Goal: Transaction & Acquisition: Purchase product/service

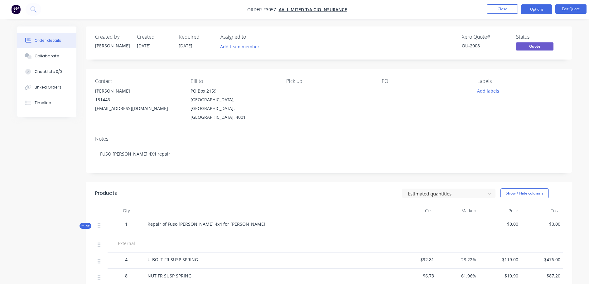
click at [16, 7] on img "button" at bounding box center [15, 9] width 9 height 9
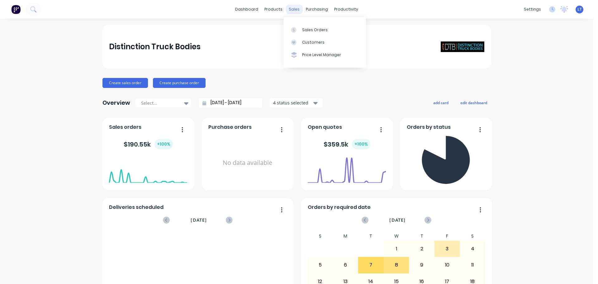
click at [290, 9] on div "sales" at bounding box center [294, 9] width 17 height 9
click at [301, 28] on link "Sales Orders" at bounding box center [325, 29] width 83 height 12
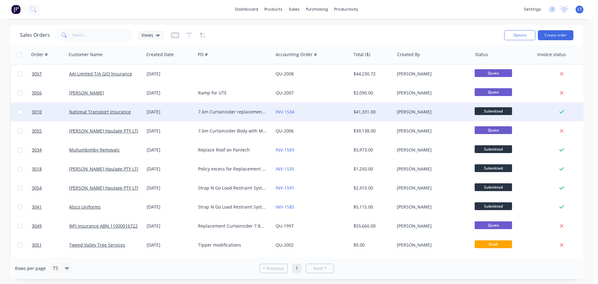
click at [208, 113] on div "7.6m Curtainsider replacement Claim no 537836 - 460782 [PERSON_NAME] Haulage" at bounding box center [232, 112] width 69 height 6
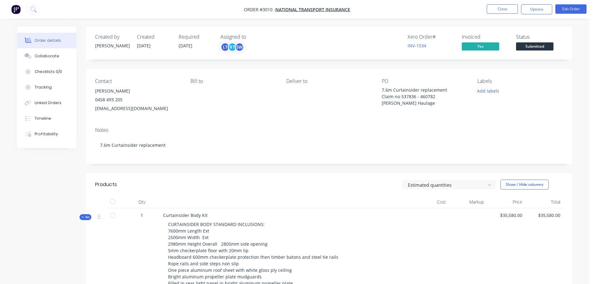
click at [221, 104] on div "Bill to" at bounding box center [232, 95] width 85 height 35
drag, startPoint x: 383, startPoint y: 88, endPoint x: 433, endPoint y: 102, distance: 52.2
click at [433, 102] on div "7.6m Curtainsider replacement Claim no 537836 - 460782 [PERSON_NAME] Haulage" at bounding box center [420, 97] width 78 height 20
copy div "7.6m Curtainsider replacement Claim no 537836 - 460782 [PERSON_NAME] Haulage"
click at [16, 8] on img "button" at bounding box center [15, 9] width 9 height 9
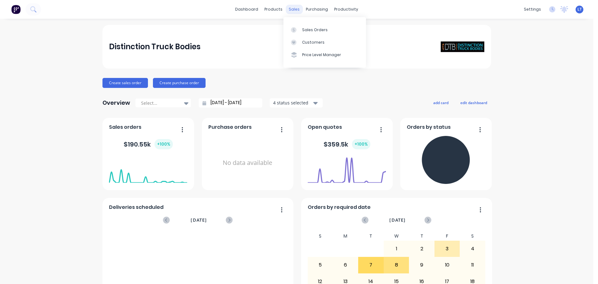
click at [291, 8] on div "sales" at bounding box center [294, 9] width 17 height 9
click at [308, 31] on div "Sales Orders" at bounding box center [315, 30] width 26 height 6
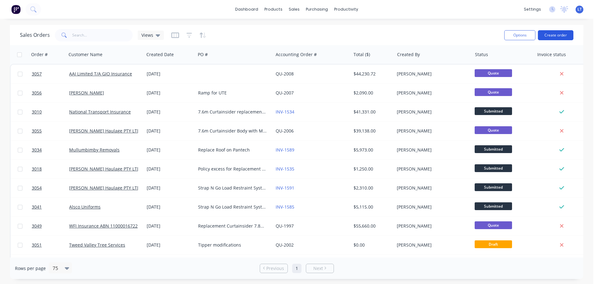
click at [548, 32] on button "Create order" at bounding box center [556, 35] width 36 height 10
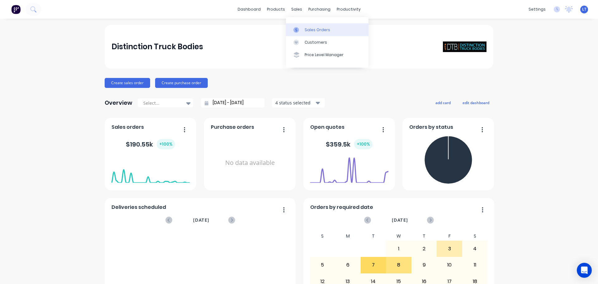
click at [309, 32] on div "Sales Orders" at bounding box center [318, 30] width 26 height 6
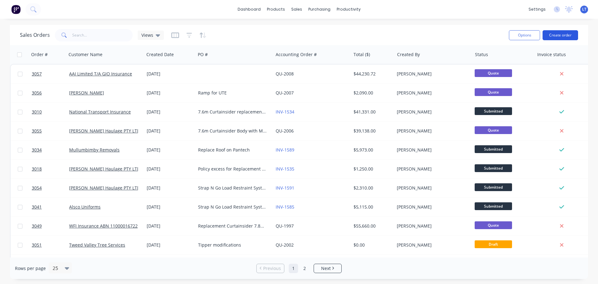
click at [567, 35] on button "Create order" at bounding box center [561, 35] width 36 height 10
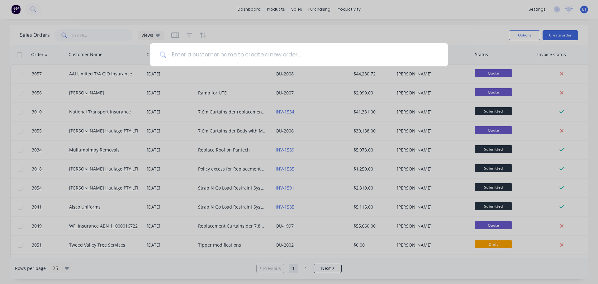
click at [190, 57] on input at bounding box center [303, 54] width 272 height 23
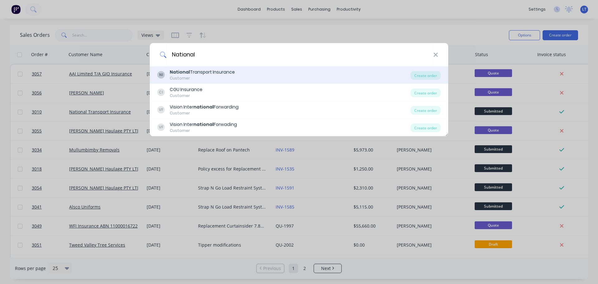
type input "National"
click at [199, 75] on div "Customer" at bounding box center [202, 78] width 65 height 6
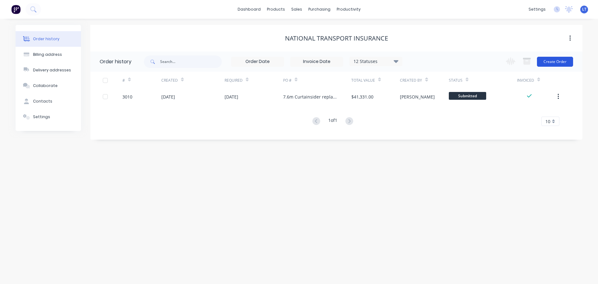
click at [553, 60] on button "Create Order" at bounding box center [555, 62] width 36 height 10
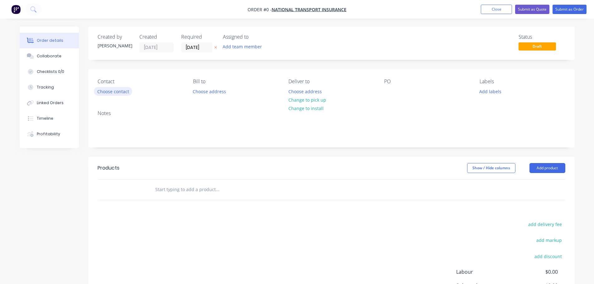
click at [113, 91] on button "Choose contact" at bounding box center [113, 91] width 38 height 8
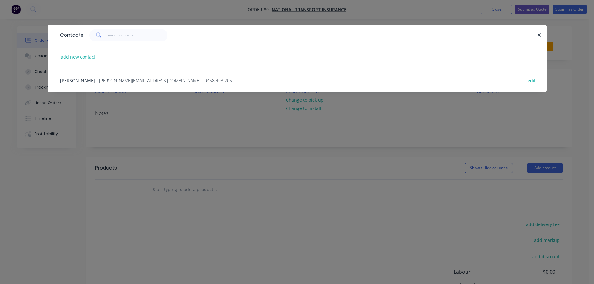
click at [80, 81] on span "[PERSON_NAME]" at bounding box center [77, 81] width 35 height 6
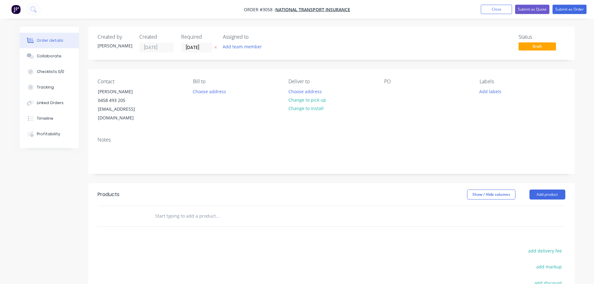
click at [383, 89] on div "Contact [PERSON_NAME] [PHONE_NUMBER] [EMAIL_ADDRESS][DOMAIN_NAME] Bill to Choos…" at bounding box center [331, 100] width 486 height 63
click at [389, 87] on div at bounding box center [389, 91] width 10 height 9
paste div
drag, startPoint x: 404, startPoint y: 124, endPoint x: 413, endPoint y: 103, distance: 23.1
click at [404, 132] on div "Notes" at bounding box center [331, 153] width 486 height 42
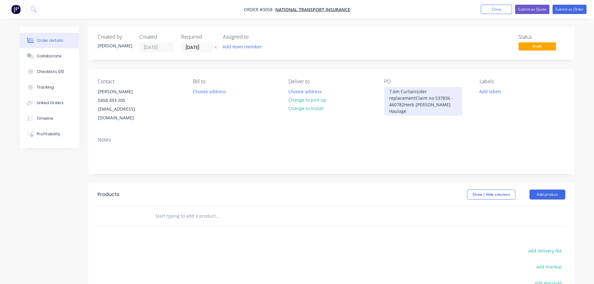
click at [415, 98] on div "7.6m Curtainsider replacementClaim no 537836 - 460782Herb [PERSON_NAME] Haulage" at bounding box center [423, 101] width 78 height 29
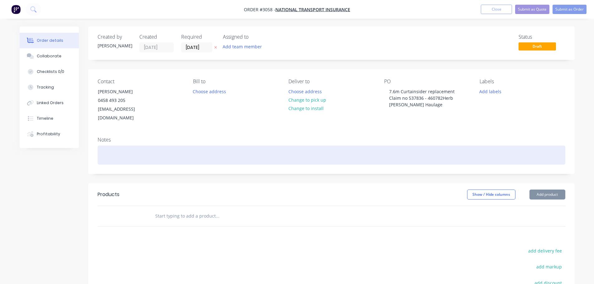
click at [107, 146] on div at bounding box center [331, 155] width 467 height 19
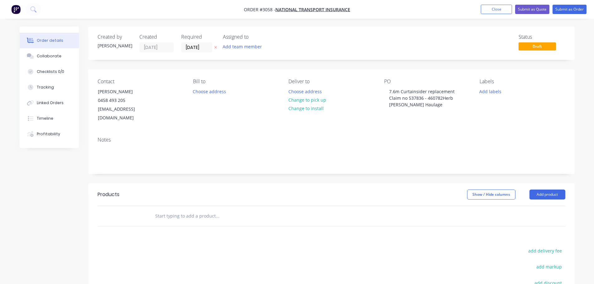
click at [170, 210] on input "text" at bounding box center [217, 216] width 125 height 12
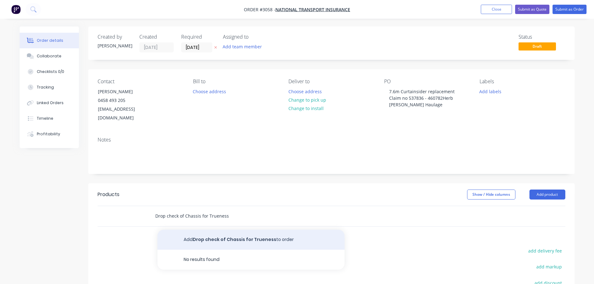
type input "Drop check of Chassis for Trueness"
click at [191, 231] on button "Add Drop check of Chassis for Trueness to order" at bounding box center [250, 240] width 187 height 20
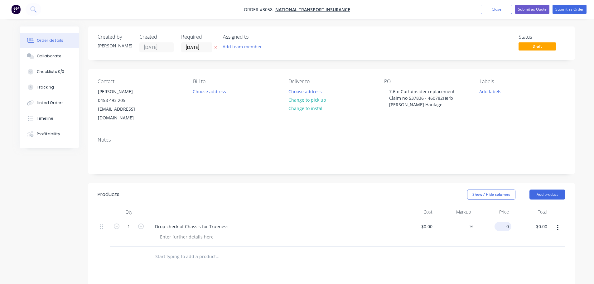
click at [501, 218] on div "0 $0.00" at bounding box center [492, 232] width 38 height 28
type input "$160.00"
drag, startPoint x: 268, startPoint y: 221, endPoint x: 192, endPoint y: 227, distance: 76.9
click at [267, 222] on div "Drop check of Chassis for Trueness" at bounding box center [272, 226] width 244 height 9
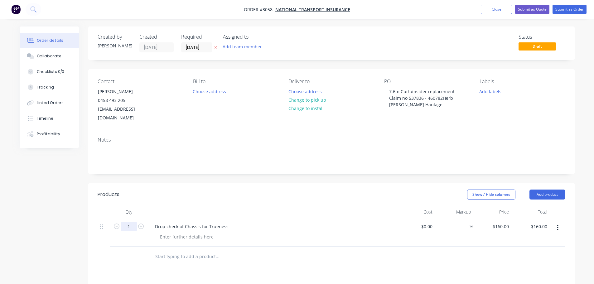
click at [129, 222] on input "1" at bounding box center [129, 226] width 16 height 9
type input "3.5"
type input "$560.00"
click at [177, 250] on input "text" at bounding box center [217, 256] width 125 height 12
click at [199, 250] on input "text" at bounding box center [217, 256] width 125 height 12
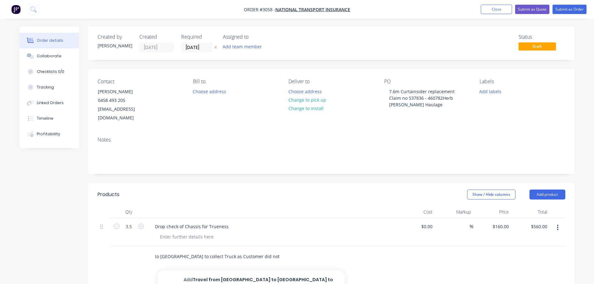
scroll to position [0, 72]
type input "Travel from [GEOGRAPHIC_DATA] to [GEOGRAPHIC_DATA] to collect Truck as Customer…"
click at [232, 271] on button "Add Travel from [GEOGRAPHIC_DATA] to [GEOGRAPHIC_DATA] to collect Truck as Cust…" at bounding box center [250, 283] width 187 height 26
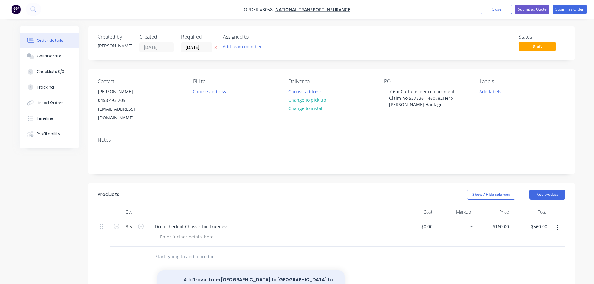
scroll to position [0, 0]
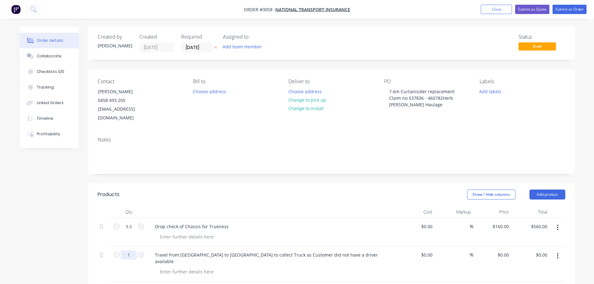
drag, startPoint x: 129, startPoint y: 247, endPoint x: 129, endPoint y: 250, distance: 3.7
click at [129, 250] on input "1" at bounding box center [129, 254] width 16 height 9
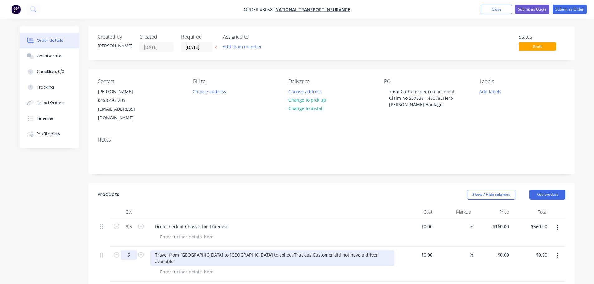
type input "5"
click at [232, 250] on div "Travel from [GEOGRAPHIC_DATA] to [GEOGRAPHIC_DATA] to collect Truck as Customer…" at bounding box center [272, 258] width 244 height 16
click at [231, 250] on div "Travel from [GEOGRAPHIC_DATA] to [GEOGRAPHIC_DATA] to collect Truck as Customer…" at bounding box center [272, 258] width 244 height 16
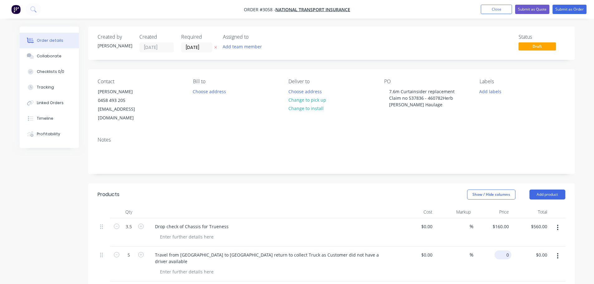
click at [507, 250] on input "0" at bounding box center [504, 254] width 14 height 9
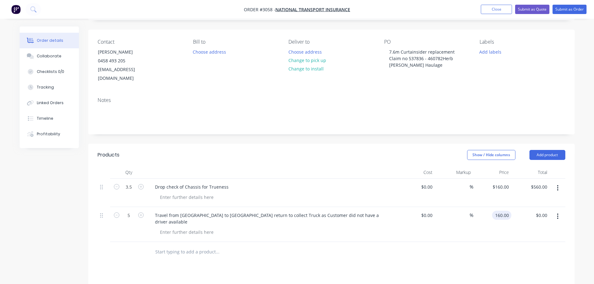
scroll to position [93, 0]
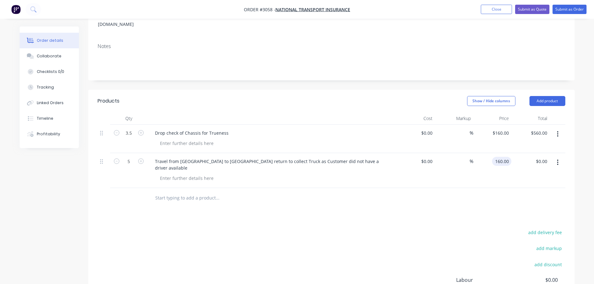
type input "$160.00"
type input "$800.00"
click at [319, 202] on div "Products Show / Hide columns Add product Qty Cost Markup Price Total 3.5 Drop c…" at bounding box center [331, 224] width 486 height 268
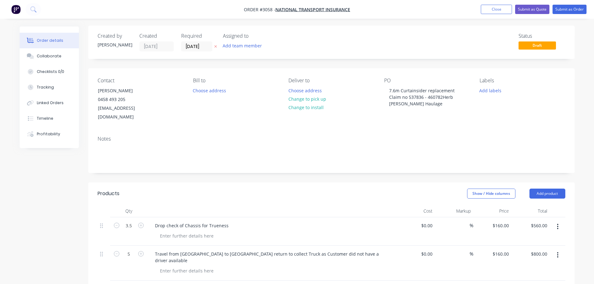
scroll to position [0, 0]
click at [565, 9] on button "Submit as Order" at bounding box center [569, 9] width 34 height 9
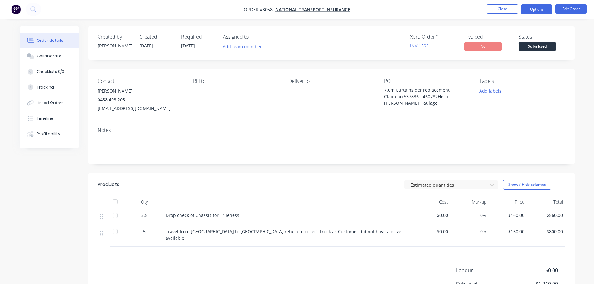
click at [526, 8] on button "Options" at bounding box center [536, 9] width 31 height 10
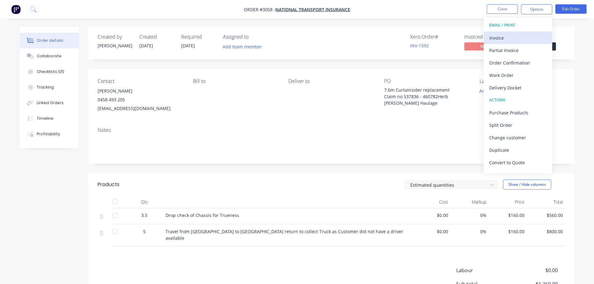
click at [500, 40] on div "Invoice" at bounding box center [517, 37] width 57 height 9
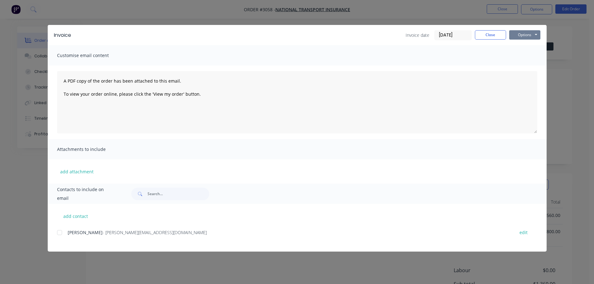
click at [516, 33] on button "Options" at bounding box center [524, 34] width 31 height 9
click at [526, 46] on button "Preview" at bounding box center [529, 46] width 40 height 10
click at [488, 34] on button "Close" at bounding box center [490, 34] width 31 height 9
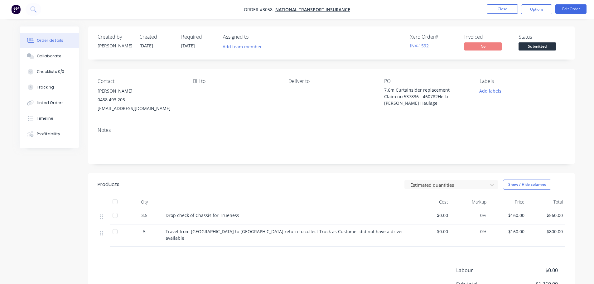
click at [192, 45] on span "[DATE]" at bounding box center [188, 46] width 14 height 6
click at [534, 7] on button "Options" at bounding box center [536, 9] width 31 height 10
click at [312, 8] on span "National Transport Insurance" at bounding box center [312, 10] width 75 height 6
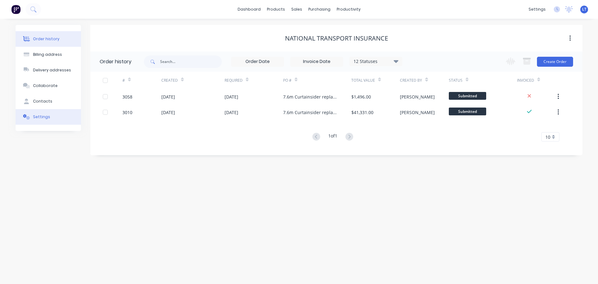
click at [46, 115] on div "Settings" at bounding box center [41, 117] width 17 height 6
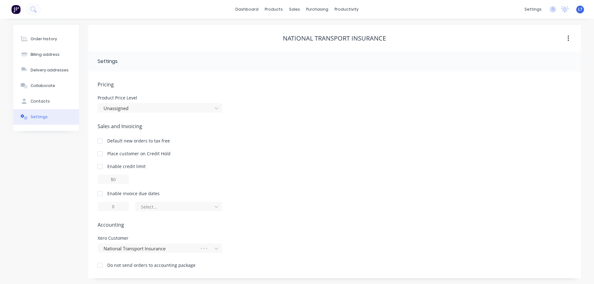
scroll to position [1, 0]
click at [99, 193] on div at bounding box center [100, 193] width 12 height 12
click at [217, 205] on icon at bounding box center [216, 206] width 6 height 6
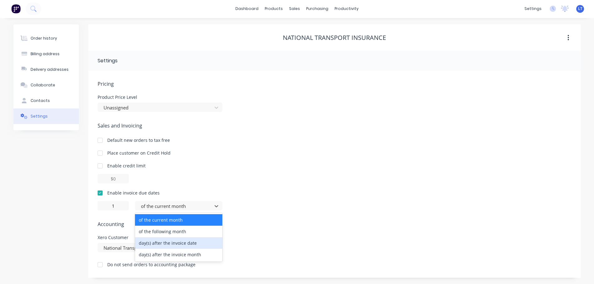
click at [163, 241] on div "day(s) after the invoice date" at bounding box center [178, 243] width 87 height 12
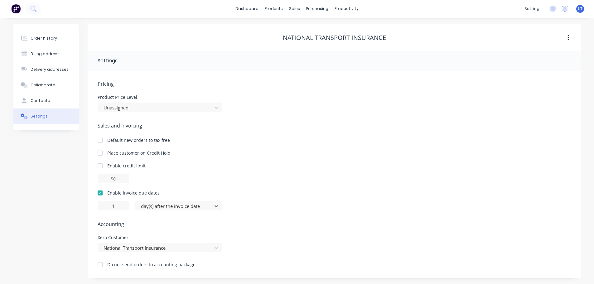
type input "0"
click at [161, 225] on span "Accounting" at bounding box center [335, 223] width 474 height 7
click at [43, 37] on div "Order history" at bounding box center [44, 39] width 26 height 6
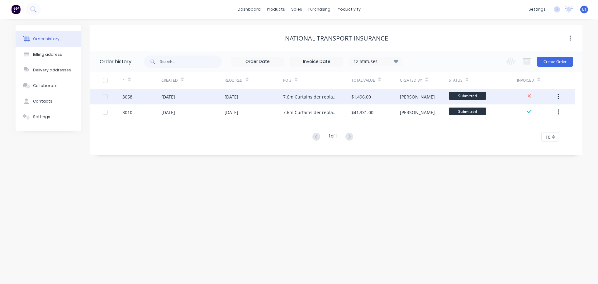
click at [296, 96] on div "7.6m Curtainsider replacement Claim no 537836 - 460782Herb [PERSON_NAME] Haulage" at bounding box center [311, 96] width 56 height 7
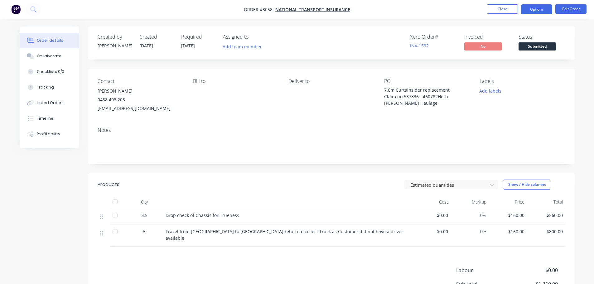
click at [539, 8] on button "Options" at bounding box center [536, 9] width 31 height 10
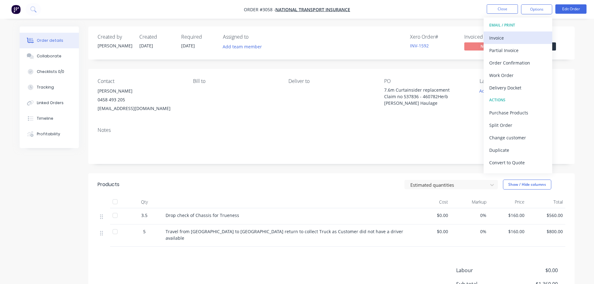
click at [498, 38] on div "Invoice" at bounding box center [517, 37] width 57 height 9
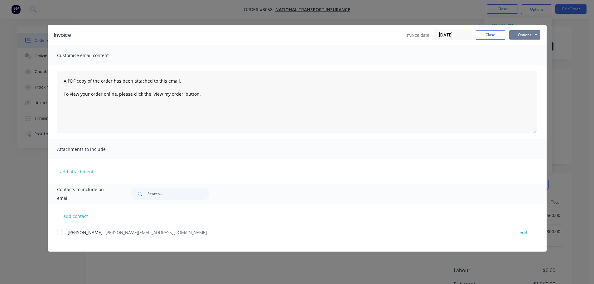
click at [517, 34] on button "Options" at bounding box center [524, 34] width 31 height 9
click at [518, 44] on button "Preview" at bounding box center [529, 46] width 40 height 10
click at [59, 230] on div at bounding box center [59, 232] width 12 height 12
click at [69, 217] on button "add contact" at bounding box center [75, 215] width 37 height 9
select select "AU"
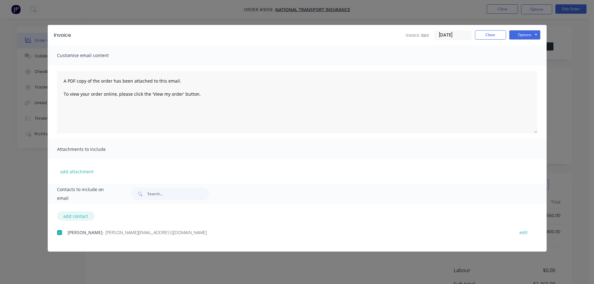
select select "AU"
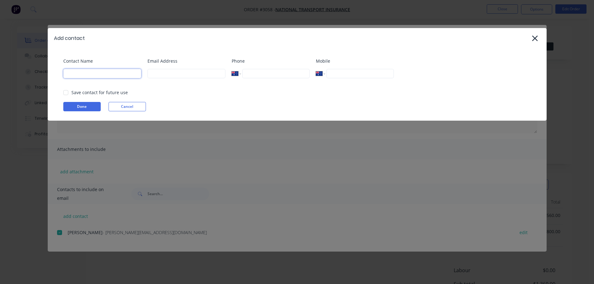
click at [118, 74] on input at bounding box center [102, 73] width 78 height 9
type input "[PERSON_NAME]"
type input "[EMAIL_ADDRESS][DOMAIN_NAME]"
type input "0432 545 330"
click at [83, 104] on button "Done" at bounding box center [81, 106] width 37 height 9
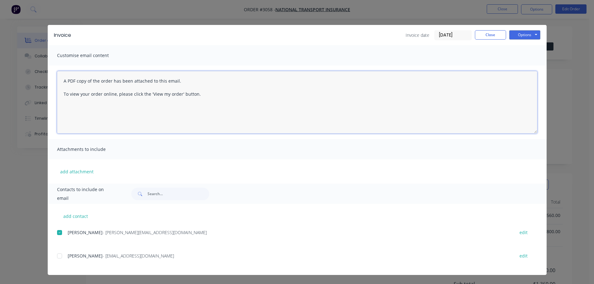
click at [63, 79] on textarea "A PDF copy of the order has been attached to this email. To view your order onl…" at bounding box center [297, 102] width 480 height 62
click at [58, 254] on div at bounding box center [59, 256] width 12 height 12
type textarea "Hi [PERSON_NAME] here is the invoice for the Drop check and the travel. Thankyo…"
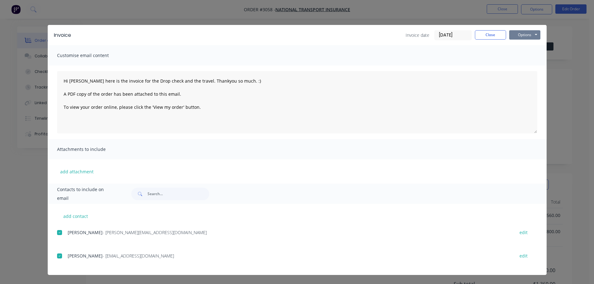
click at [523, 33] on button "Options" at bounding box center [524, 34] width 31 height 9
click at [525, 66] on button "Email" at bounding box center [529, 66] width 40 height 10
